Goal: Navigation & Orientation: Find specific page/section

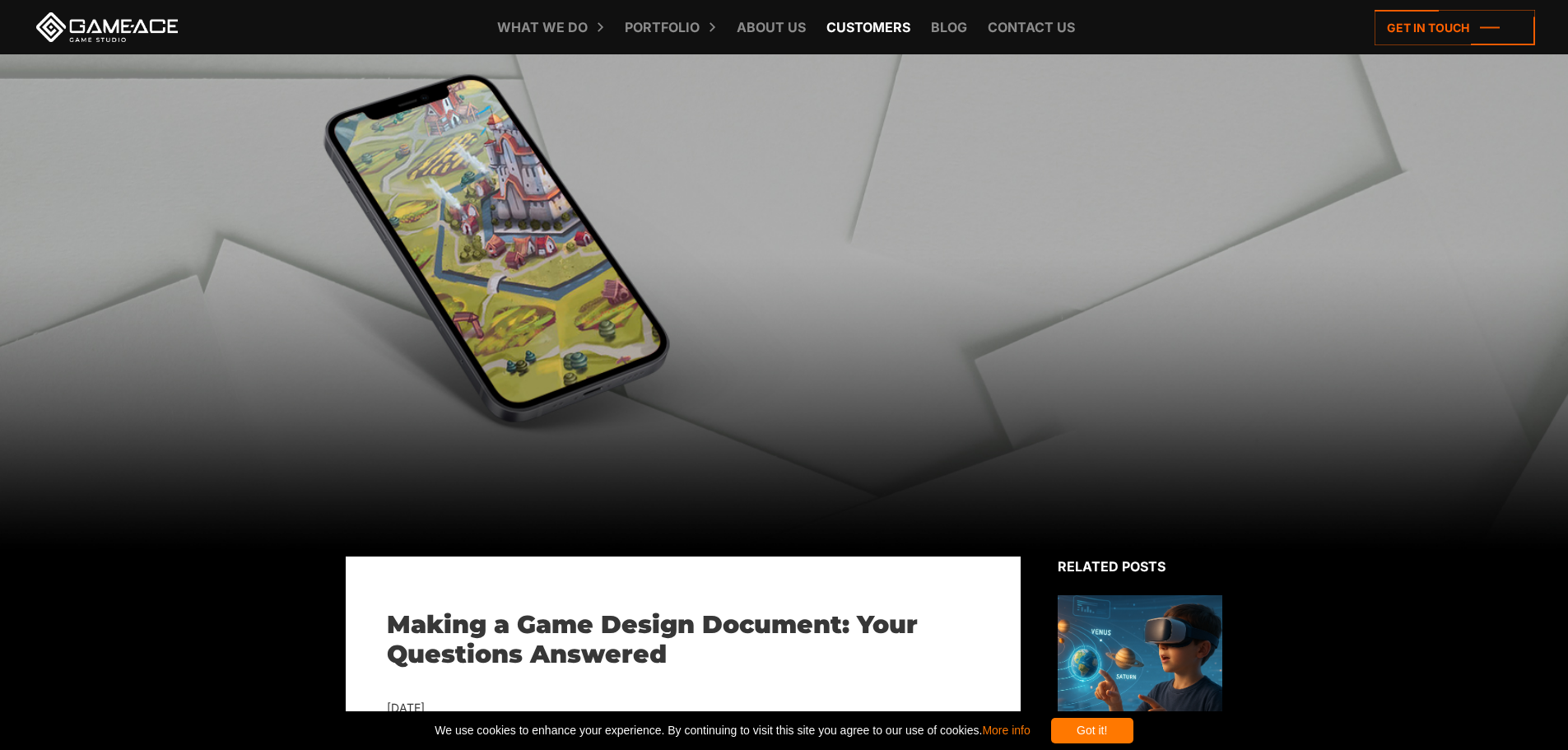
click at [854, 27] on link "Customers" at bounding box center [868, 27] width 100 height 54
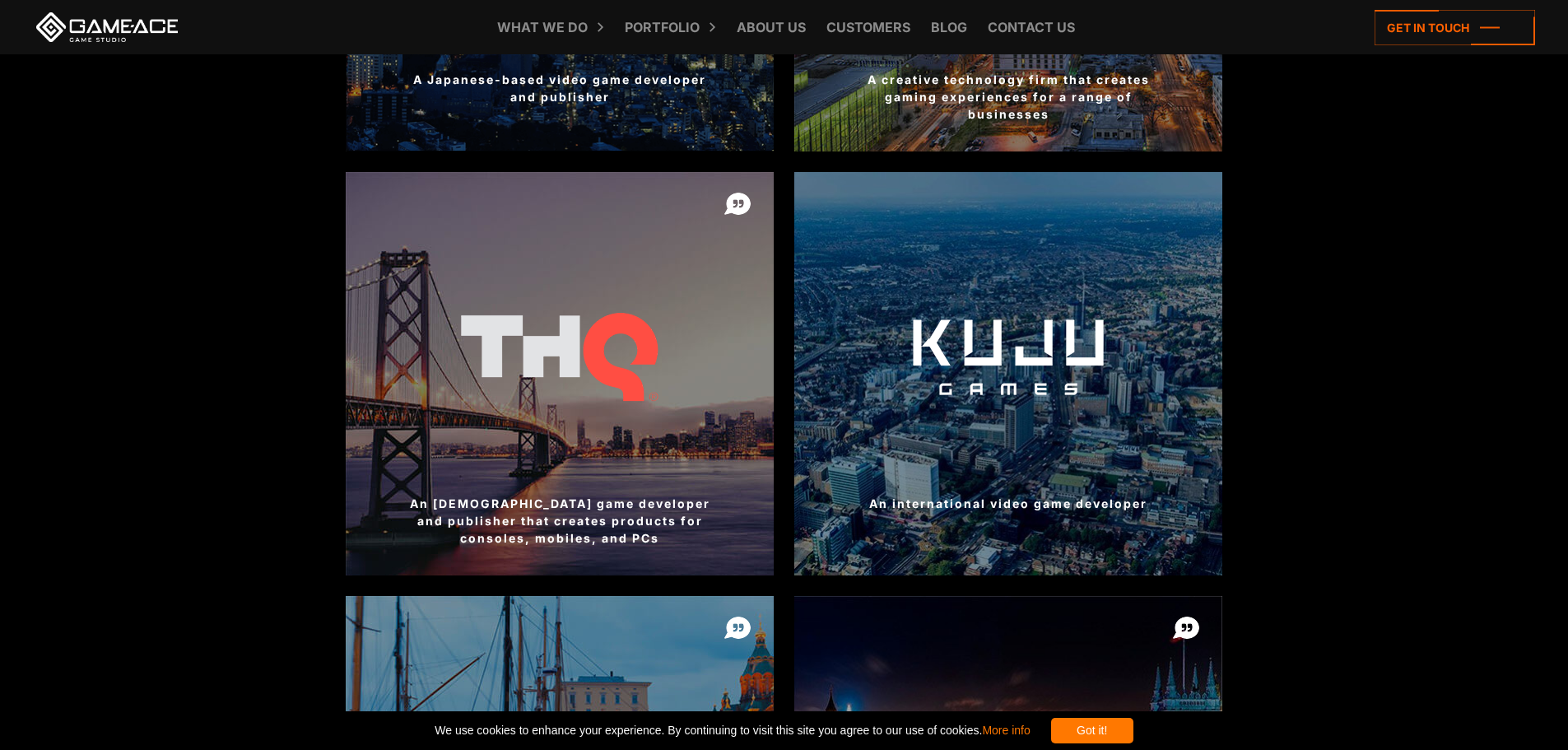
scroll to position [1313, 0]
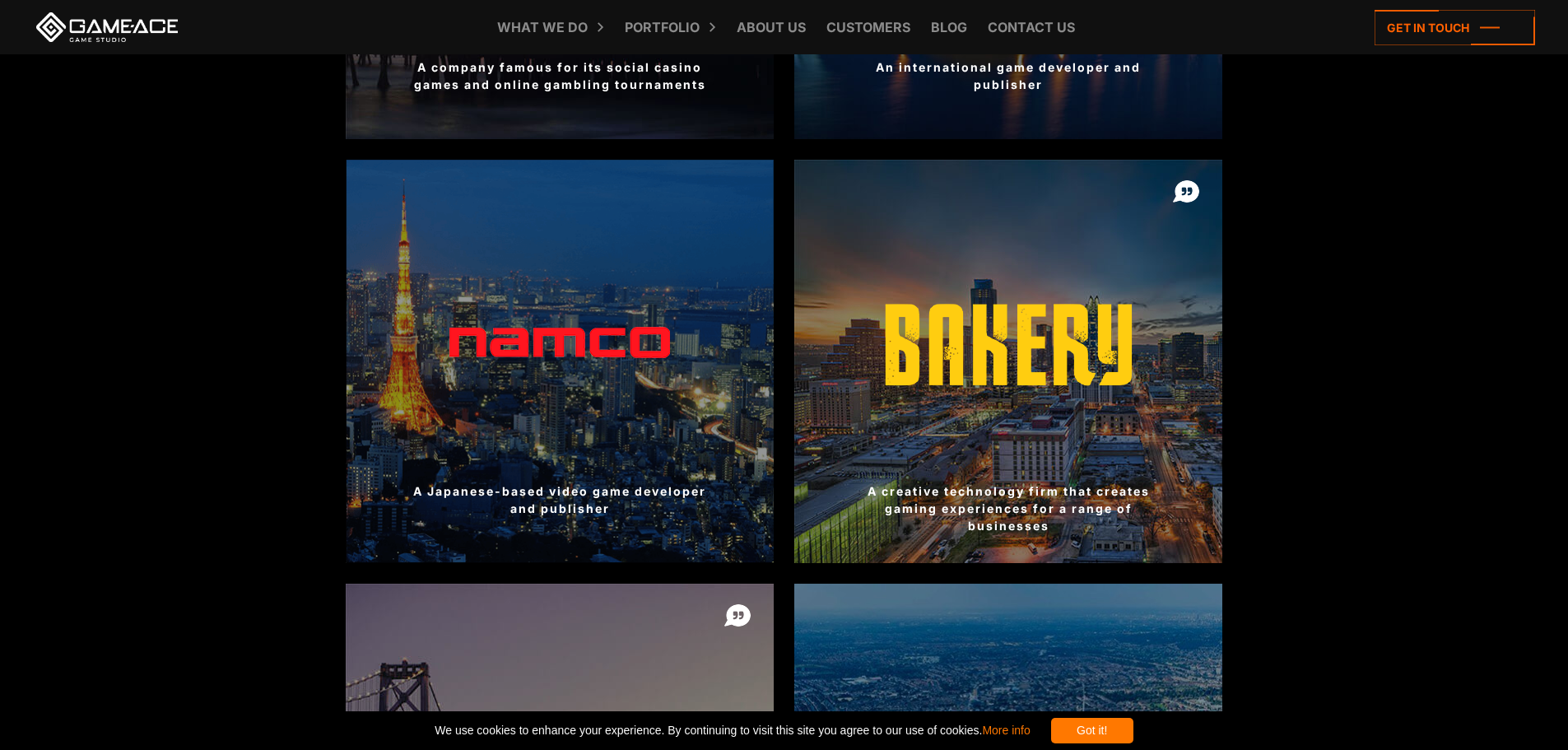
click at [571, 364] on div at bounding box center [559, 361] width 428 height 403
drag, startPoint x: 582, startPoint y: 502, endPoint x: 464, endPoint y: 484, distance: 119.4
click at [477, 486] on div "A Japanese-based video game developer and publisher" at bounding box center [559, 500] width 428 height 34
click at [433, 474] on div at bounding box center [559, 361] width 428 height 403
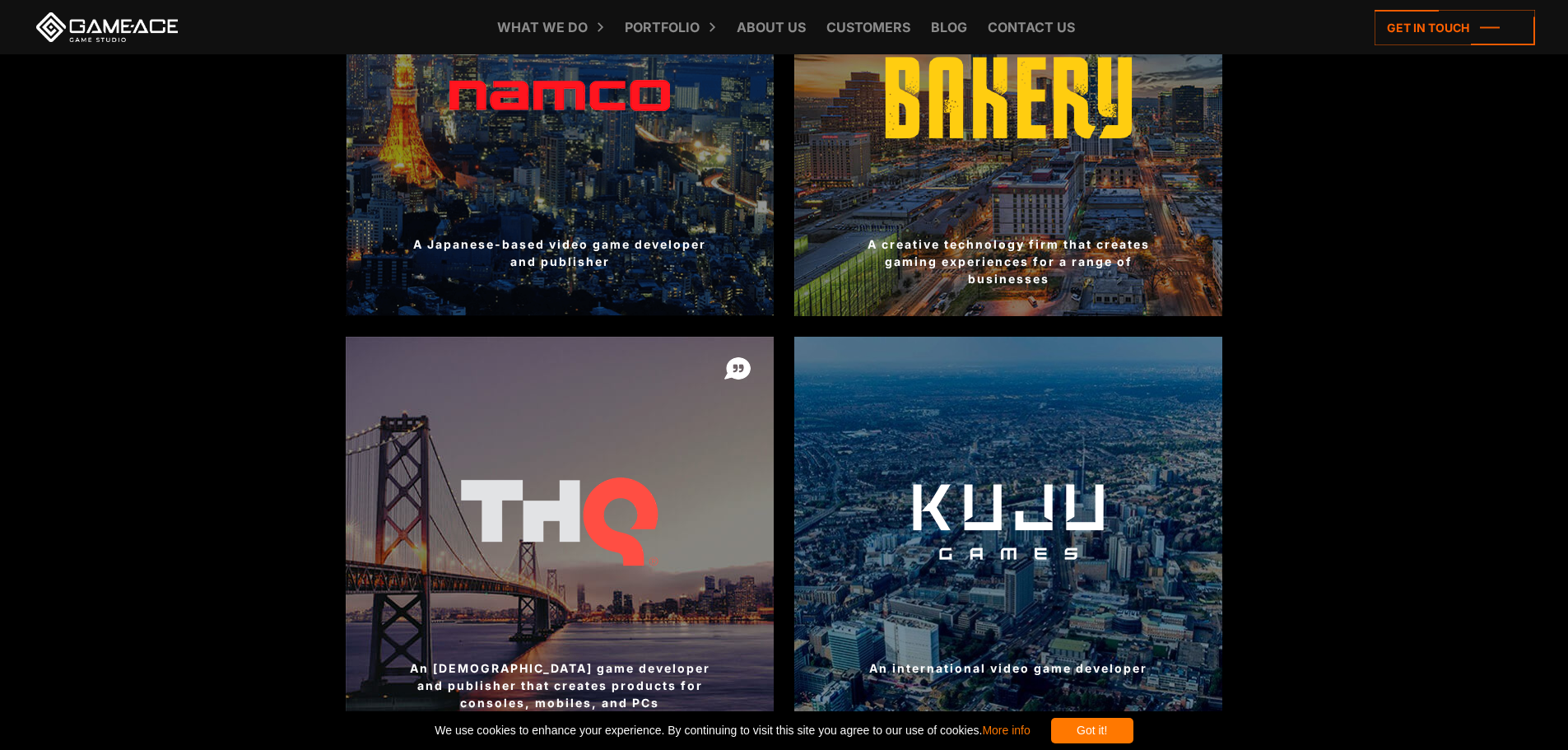
scroll to position [1231, 0]
